Goal: Task Accomplishment & Management: Use online tool/utility

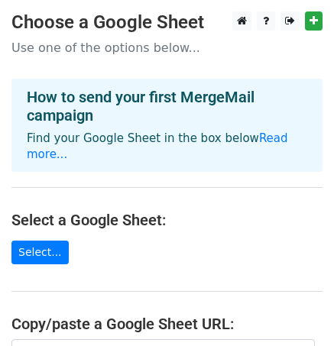
scroll to position [266, 0]
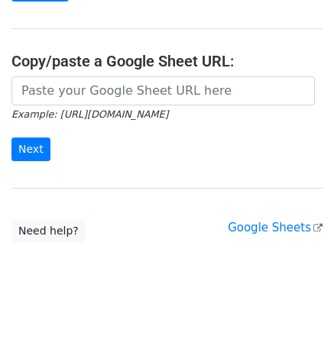
scroll to position [266, 0]
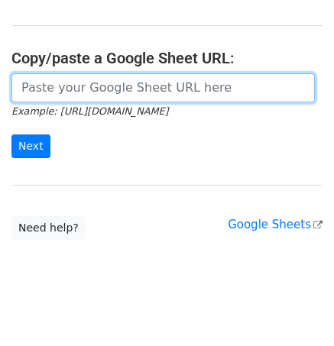
click at [92, 73] on input "url" at bounding box center [162, 87] width 303 height 29
paste input "https://docs.google.com/spreadsheets/d/1ubJaHevF1_2vv3HtJ5DYyqmi9V3YOWfrUqCmze-…"
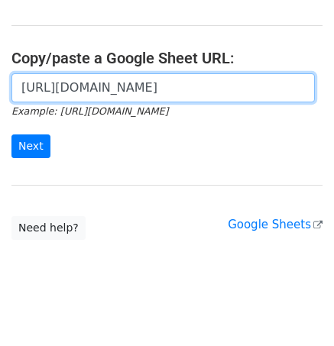
scroll to position [0, 341]
type input "https://docs.google.com/spreadsheets/d/1ubJaHevF1_2vv3HtJ5DYyqmi9V3YOWfrUqCmze-…"
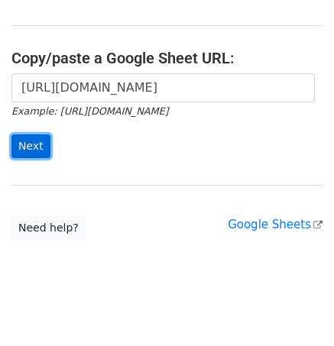
click at [34, 134] on input "Next" at bounding box center [30, 146] width 39 height 24
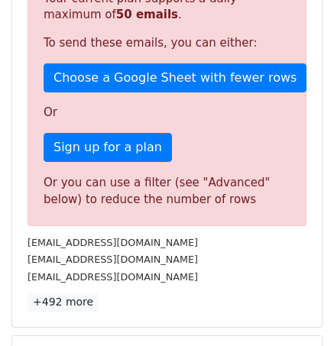
scroll to position [396, 0]
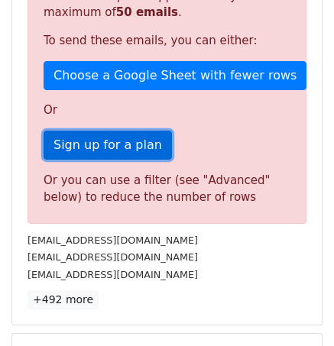
click at [117, 146] on link "Sign up for a plan" at bounding box center [108, 145] width 128 height 29
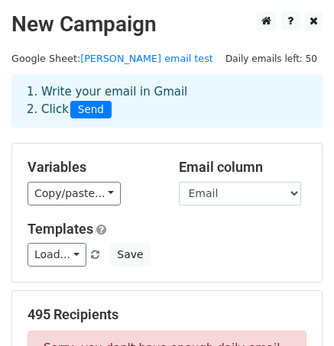
scroll to position [302, 0]
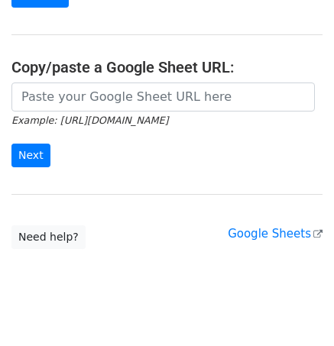
scroll to position [266, 0]
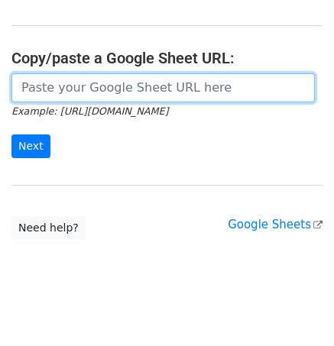
click at [137, 73] on input "url" at bounding box center [162, 87] width 303 height 29
type input "[URL][DOMAIN_NAME]"
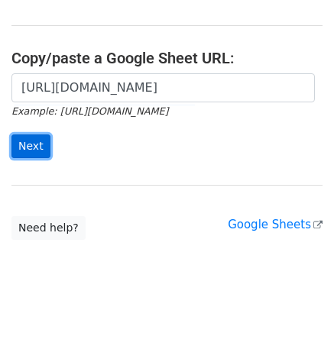
click at [31, 134] on input "Next" at bounding box center [30, 146] width 39 height 24
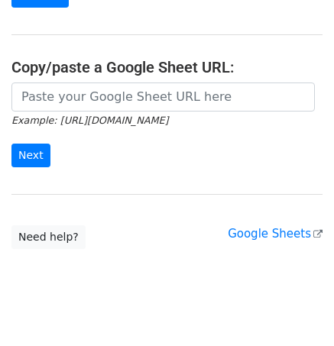
scroll to position [266, 0]
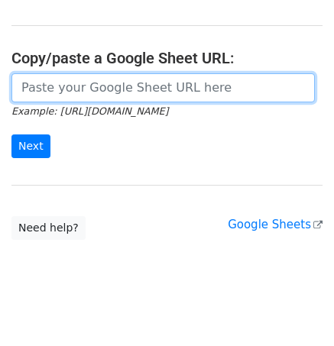
click at [52, 73] on input "url" at bounding box center [162, 87] width 303 height 29
click at [96, 73] on input "url" at bounding box center [162, 87] width 303 height 29
paste input "https://docs.google.com/spreadsheets/d/1ubJaHevF1_2vv3HtJ5DYyqmi9V3YOWfrUqCmze-…"
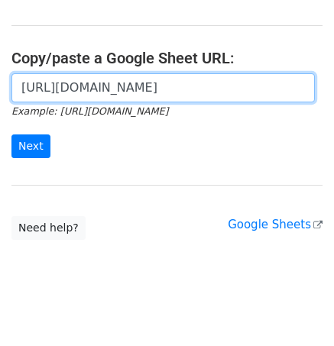
scroll to position [0, 341]
type input "https://docs.google.com/spreadsheets/d/1ubJaHevF1_2vv3HtJ5DYyqmi9V3YOWfrUqCmze-…"
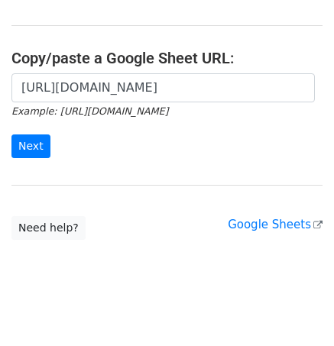
scroll to position [0, 0]
click at [116, 146] on div "https://docs.google.com/spreadsheets/d/1ubJaHevF1_2vv3HtJ5DYyqmi9V3YOWfrUqCmze-…" at bounding box center [167, 123] width 334 height 101
click at [18, 134] on input "Next" at bounding box center [30, 146] width 39 height 24
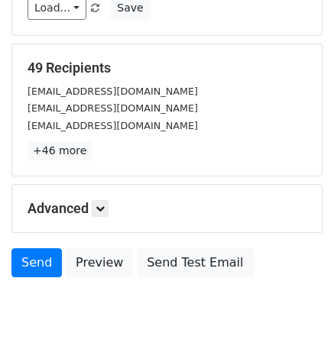
scroll to position [308, 0]
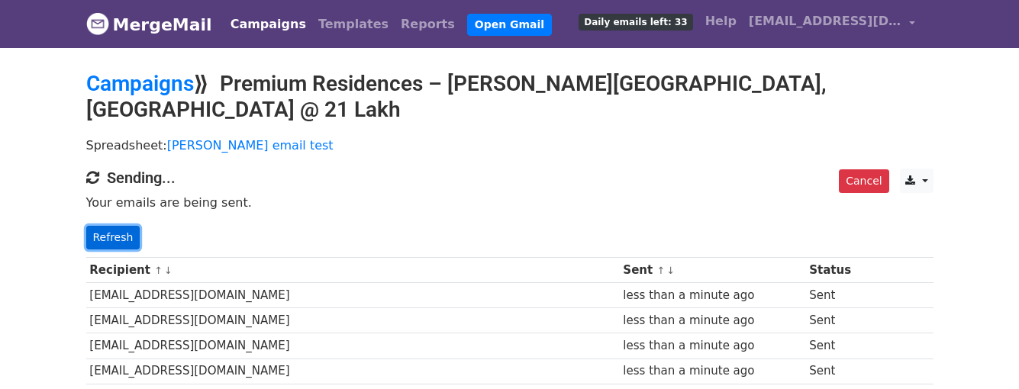
click at [101, 226] on link "Refresh" at bounding box center [113, 238] width 54 height 24
click at [858, 170] on link "Cancel" at bounding box center [864, 182] width 50 height 24
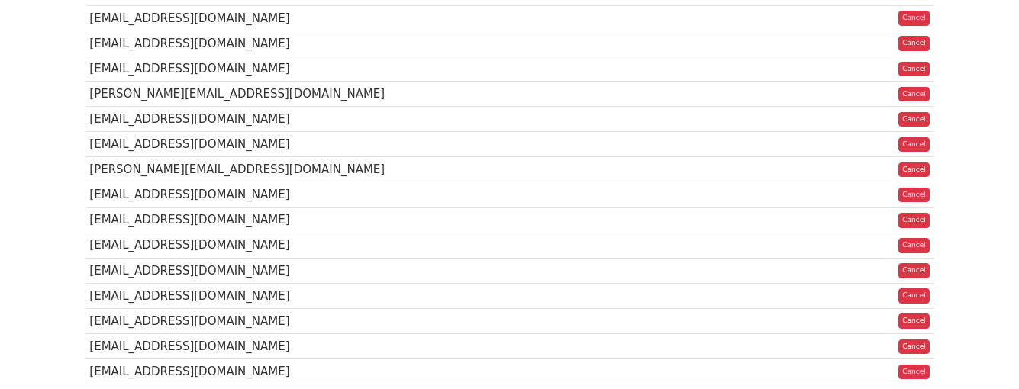
scroll to position [341, 0]
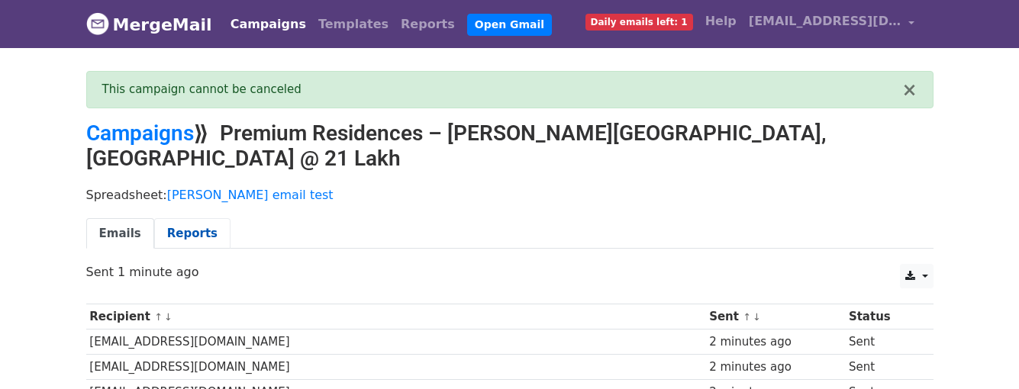
click at [172, 218] on link "Reports" at bounding box center [192, 233] width 76 height 31
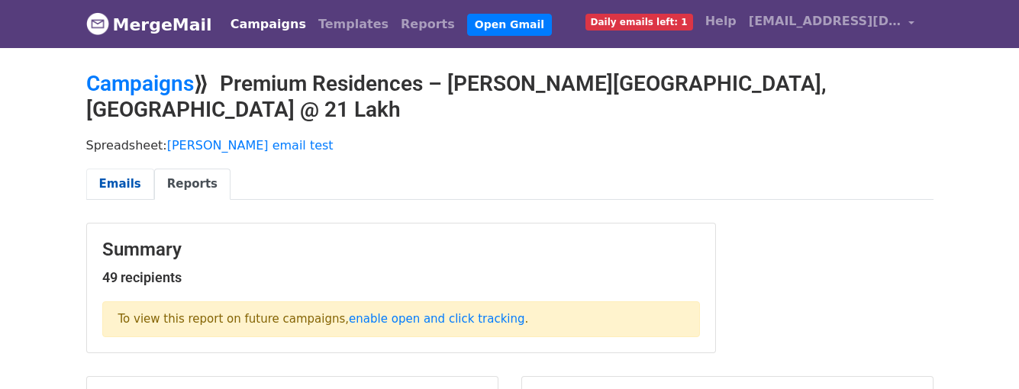
click at [126, 169] on link "Emails" at bounding box center [120, 184] width 68 height 31
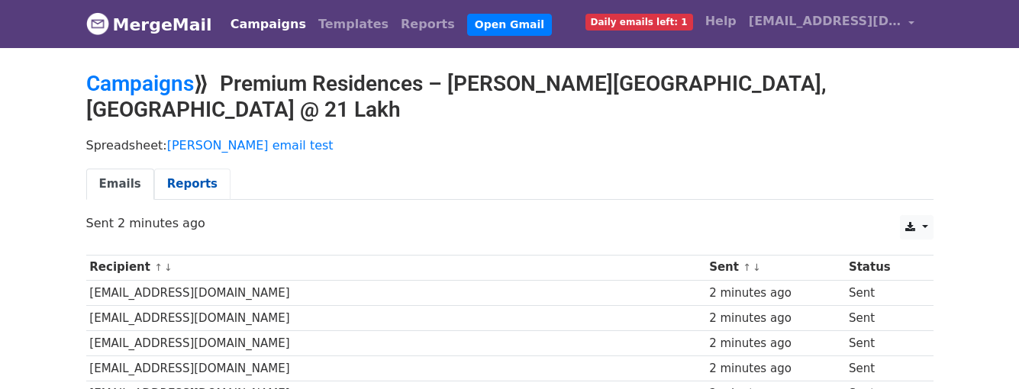
click at [170, 169] on link "Reports" at bounding box center [192, 184] width 76 height 31
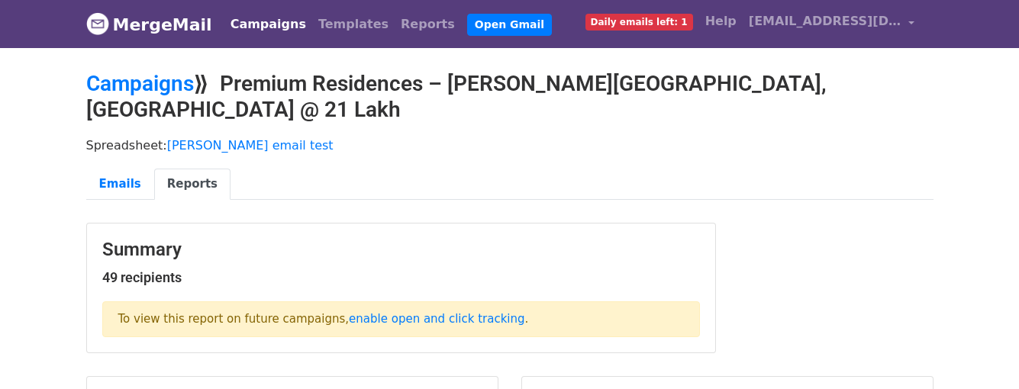
scroll to position [341, 0]
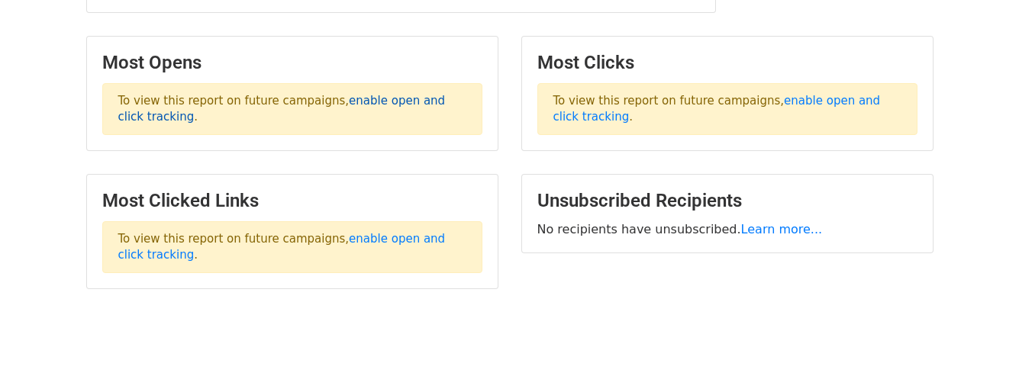
click at [385, 94] on link "enable open and click tracking" at bounding box center [282, 109] width 328 height 30
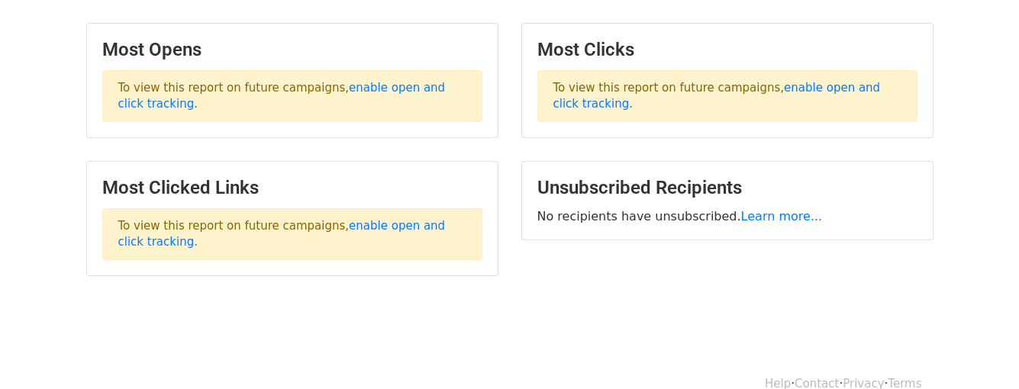
scroll to position [0, 0]
